Goal: Check status: Check status

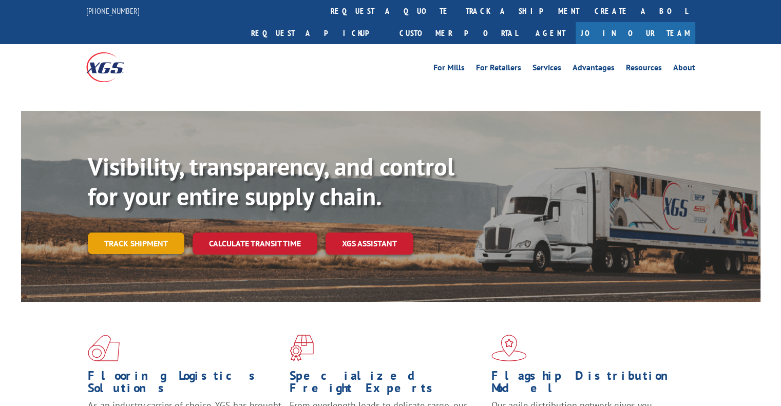
click at [120, 233] on link "Track shipment" at bounding box center [136, 244] width 97 height 22
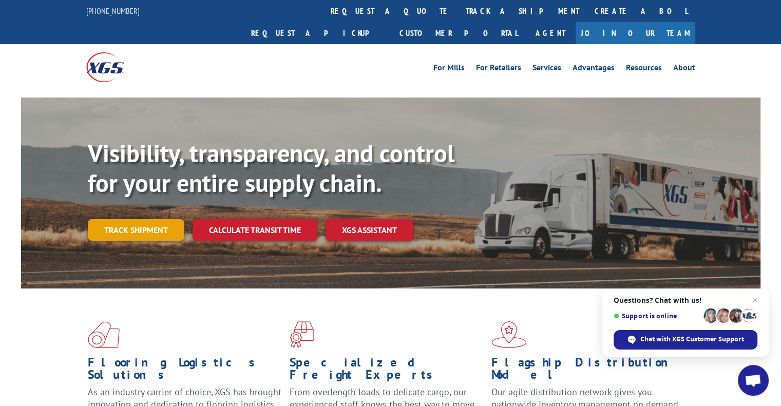
click at [144, 219] on link "Track shipment" at bounding box center [136, 230] width 97 height 22
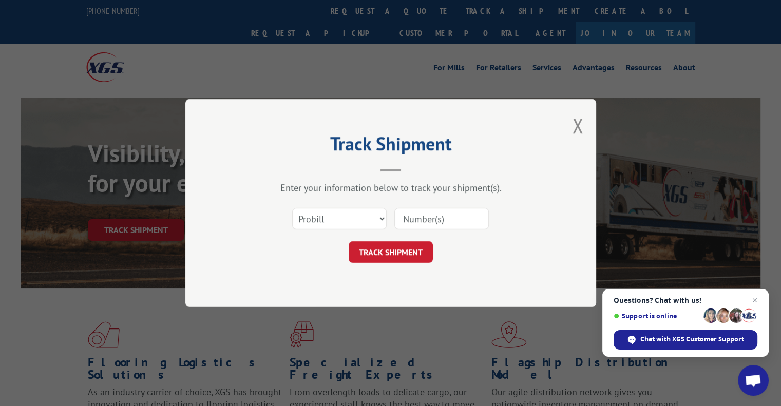
click at [446, 218] on input at bounding box center [441, 219] width 95 height 22
paste input "YK9HXN6699VPABD"
type input "YK9HXN6699VPABD"
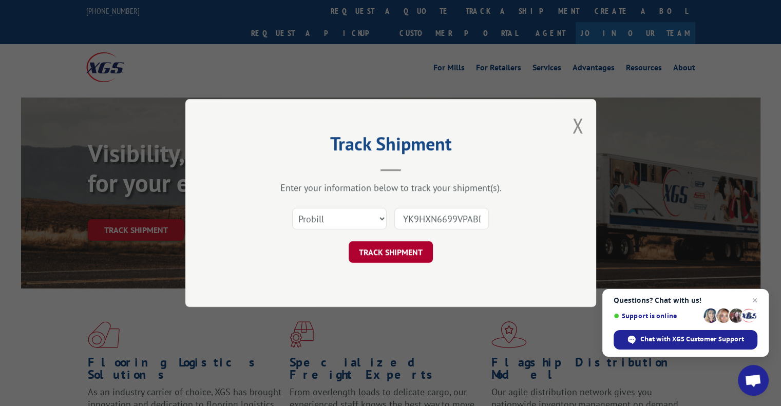
click at [390, 253] on button "TRACK SHIPMENT" at bounding box center [391, 252] width 84 height 22
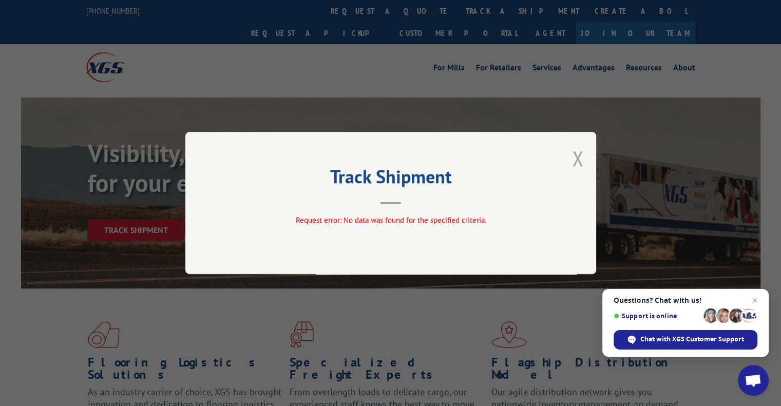
click at [577, 155] on button "Close modal" at bounding box center [577, 158] width 11 height 27
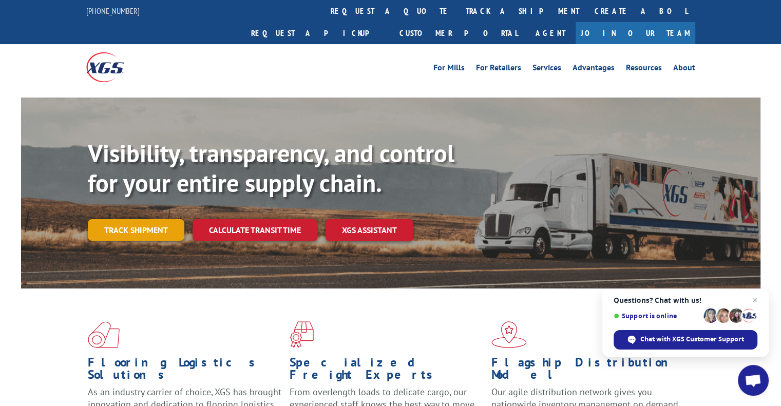
click at [125, 219] on link "Track shipment" at bounding box center [136, 230] width 97 height 22
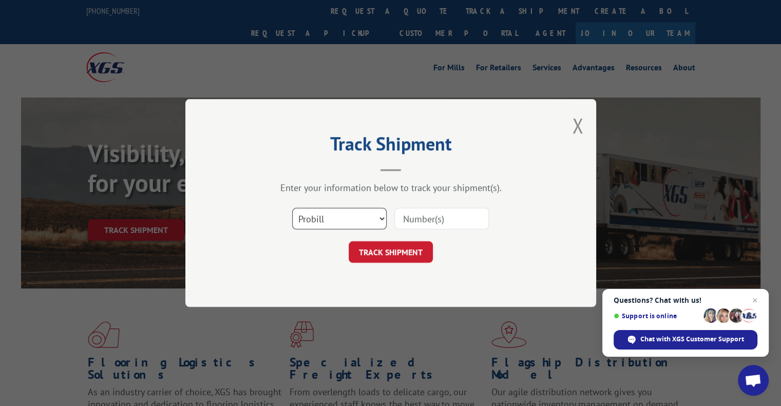
click at [336, 217] on select "Select category... Probill BOL PO" at bounding box center [339, 219] width 95 height 22
select select "po"
click at [292, 208] on select "Select category... Probill BOL PO" at bounding box center [339, 219] width 95 height 22
click at [433, 219] on input at bounding box center [441, 219] width 95 height 22
paste input "YK9HXN6699VPABD"
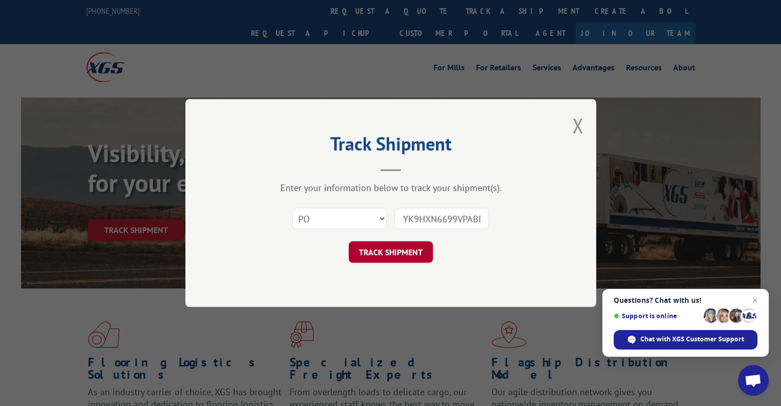
scroll to position [0, 3]
type input "YK9HXN6699VPABD"
click at [378, 252] on button "TRACK SHIPMENT" at bounding box center [391, 252] width 84 height 22
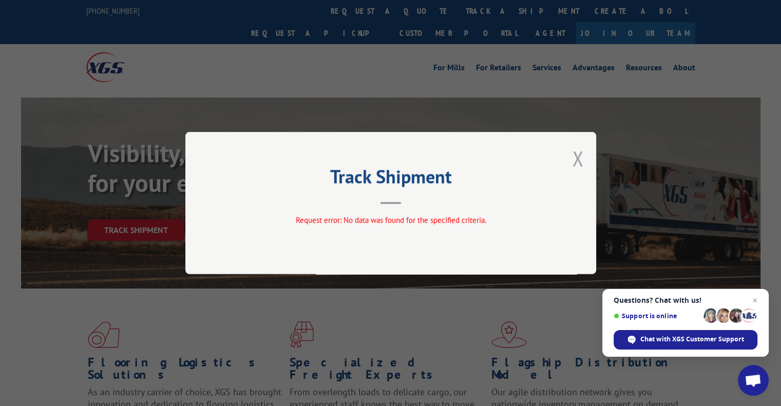
click at [575, 157] on button "Close modal" at bounding box center [577, 158] width 11 height 27
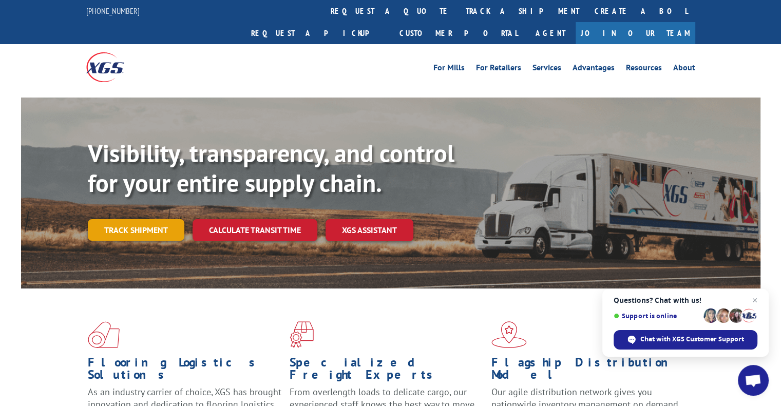
click at [136, 219] on link "Track shipment" at bounding box center [136, 230] width 97 height 22
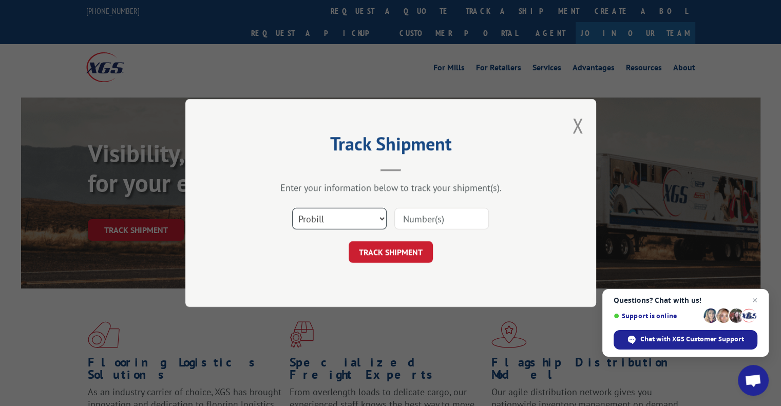
click at [321, 215] on select "Select category... Probill BOL PO" at bounding box center [339, 219] width 95 height 22
select select "bol"
click at [292, 208] on select "Select category... Probill BOL PO" at bounding box center [339, 219] width 95 height 22
click at [453, 221] on input at bounding box center [441, 219] width 95 height 22
type input "1705103615"
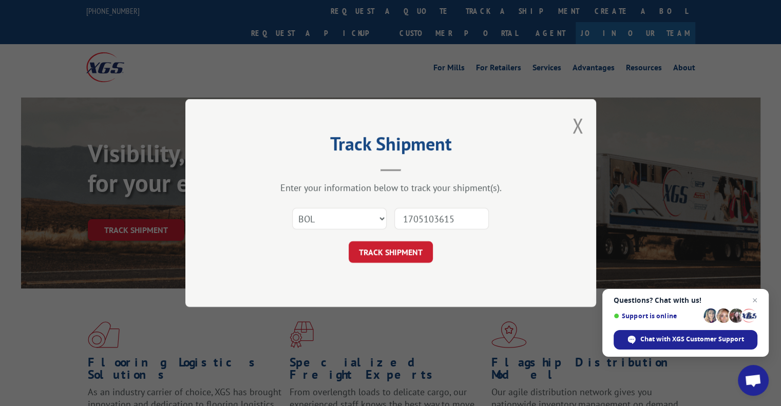
click at [376, 263] on div "Track Shipment Enter your information below to track your shipment(s). Select c…" at bounding box center [390, 203] width 411 height 208
click at [381, 252] on button "TRACK SHIPMENT" at bounding box center [391, 252] width 84 height 22
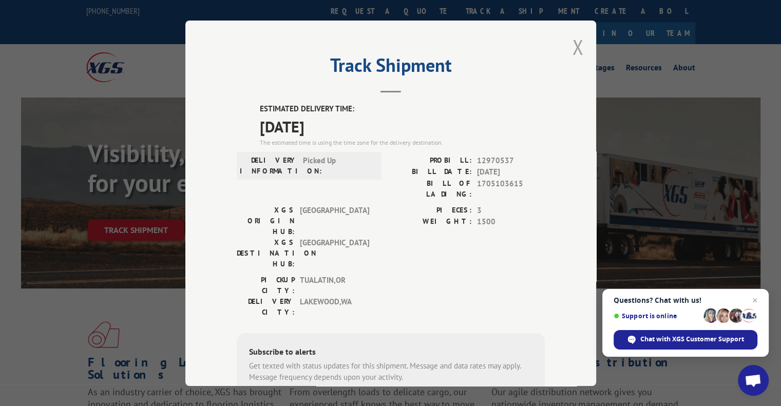
click at [575, 51] on button "Close modal" at bounding box center [577, 46] width 11 height 27
